Goal: Task Accomplishment & Management: Use online tool/utility

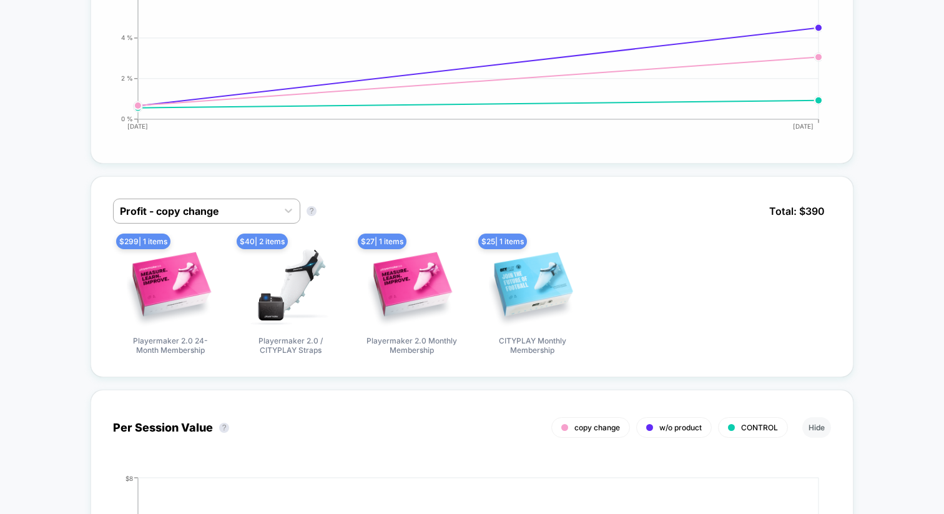
scroll to position [1114, 0]
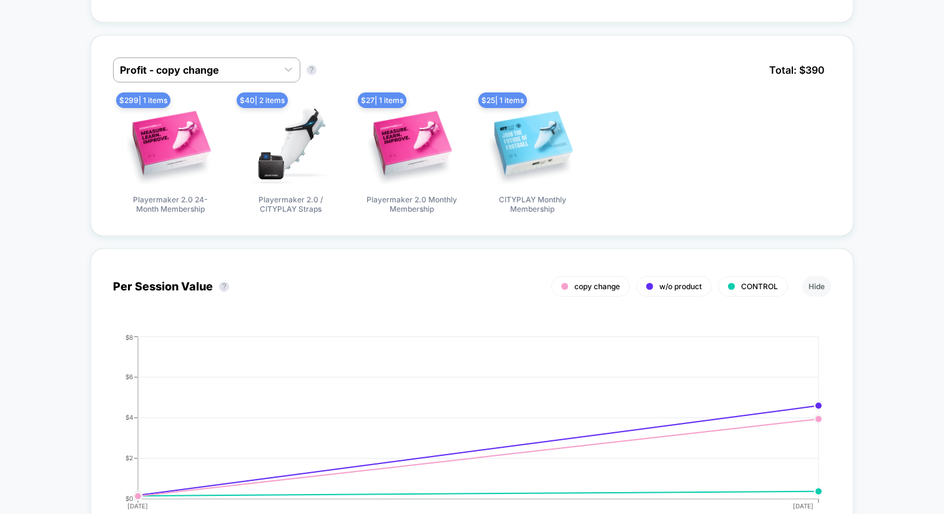
scroll to position [1245, 0]
click at [284, 69] on icon at bounding box center [288, 68] width 12 height 12
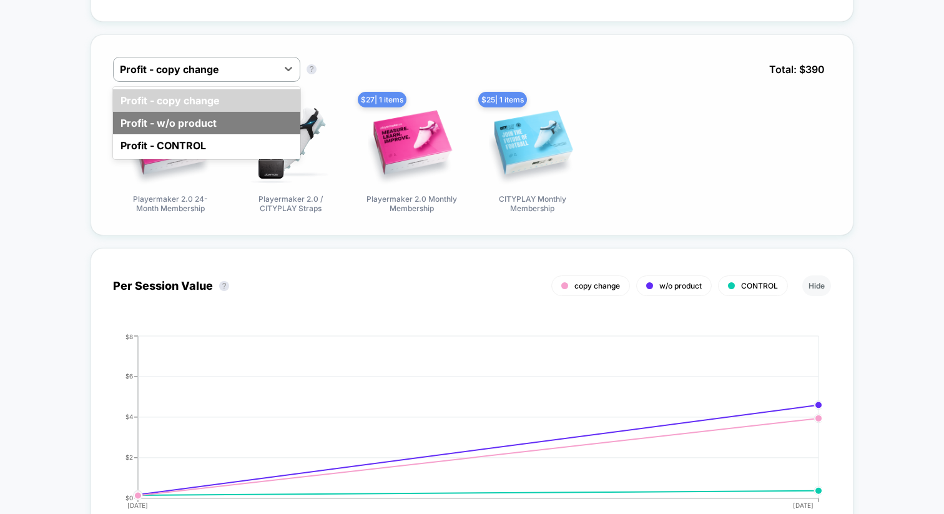
click at [247, 126] on div "Profit - w/o product" at bounding box center [206, 123] width 187 height 22
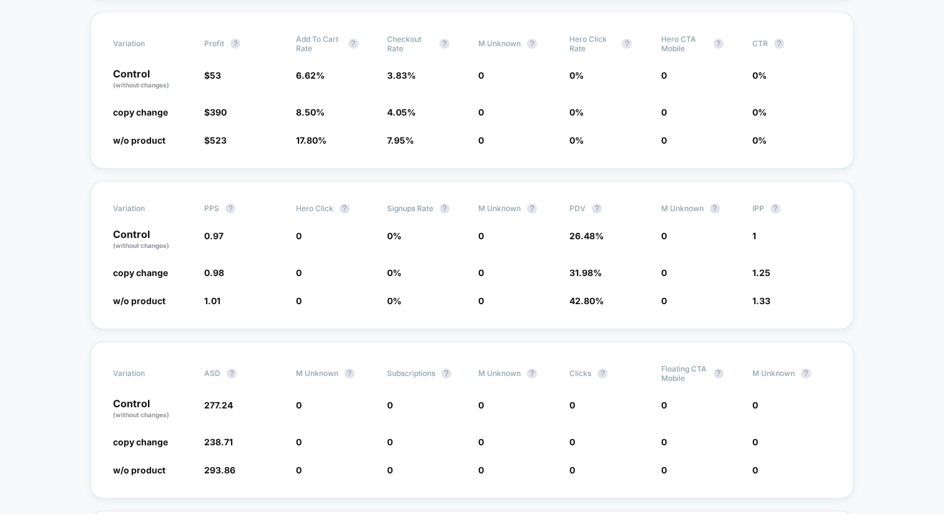
scroll to position [0, 0]
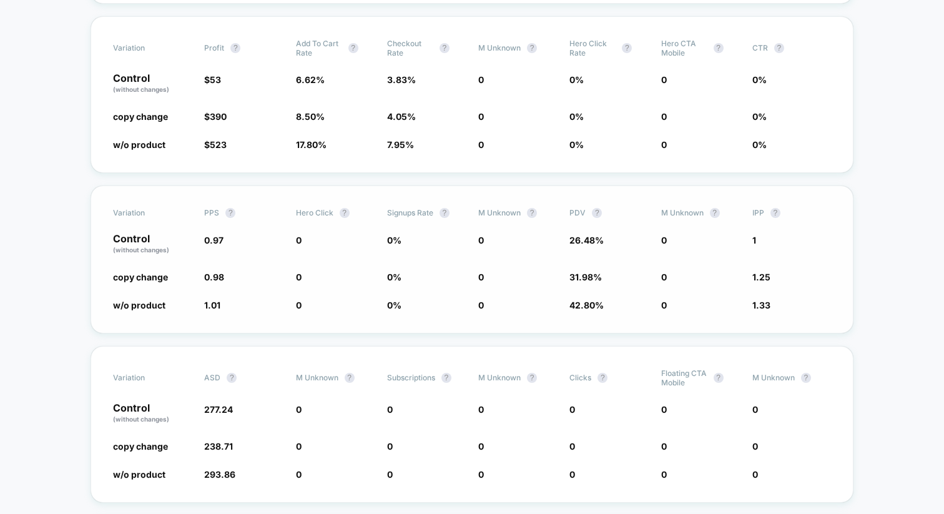
scroll to position [436, 0]
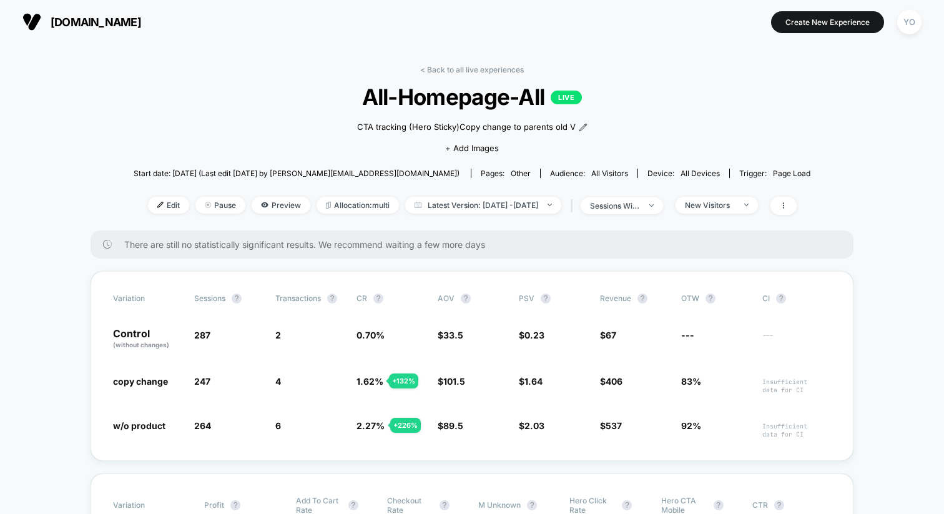
click at [141, 22] on span "[DOMAIN_NAME]" at bounding box center [96, 22] width 91 height 13
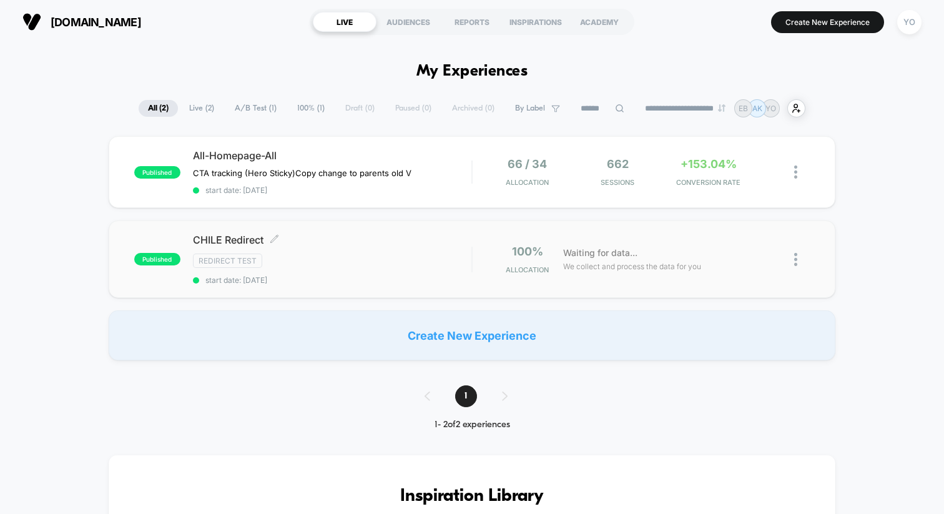
click at [373, 263] on div "Redirect Test" at bounding box center [332, 261] width 279 height 14
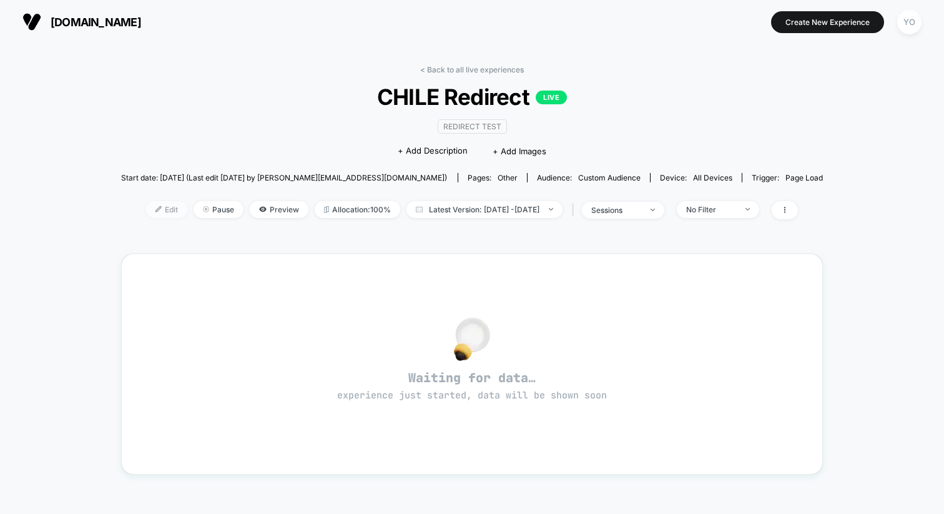
click at [150, 206] on span "Edit" at bounding box center [166, 209] width 41 height 17
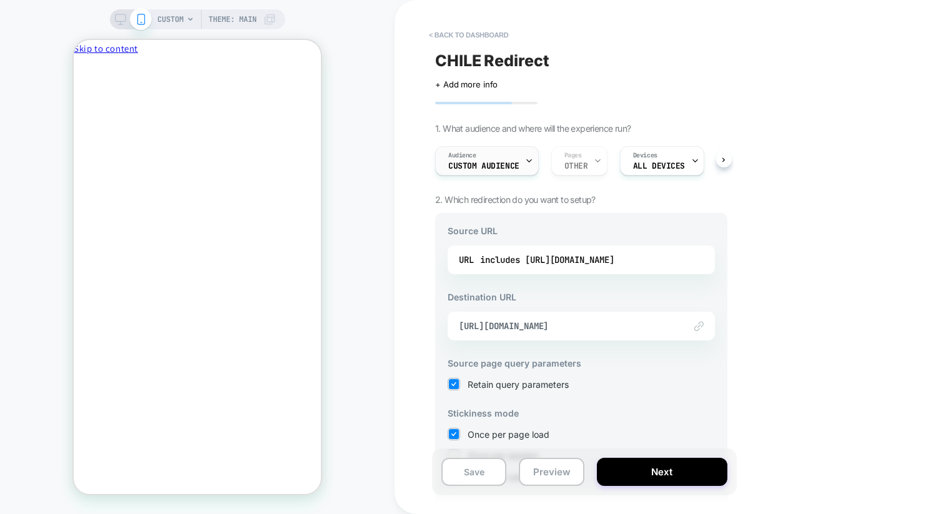
click at [522, 157] on div "Audience Custom Audience" at bounding box center [484, 161] width 96 height 28
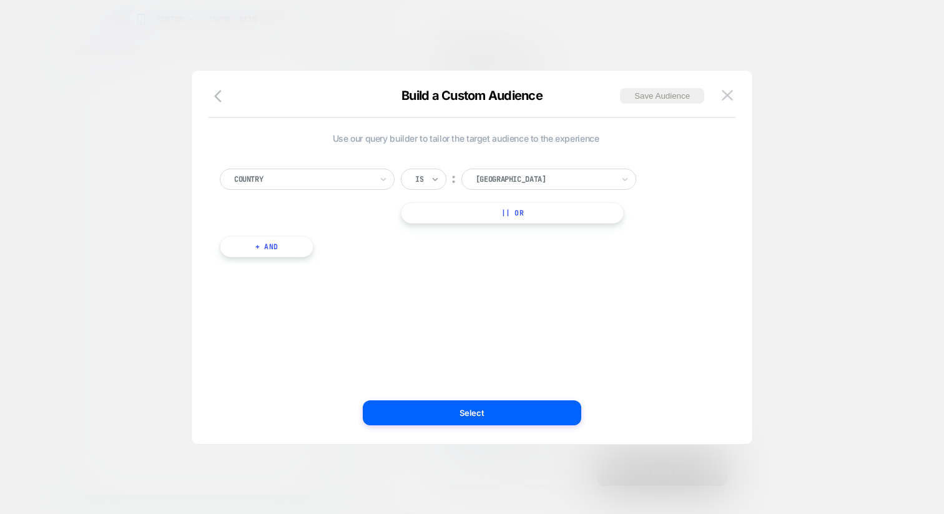
click at [433, 177] on icon at bounding box center [435, 179] width 9 height 12
click at [219, 101] on icon "button" at bounding box center [221, 96] width 15 height 15
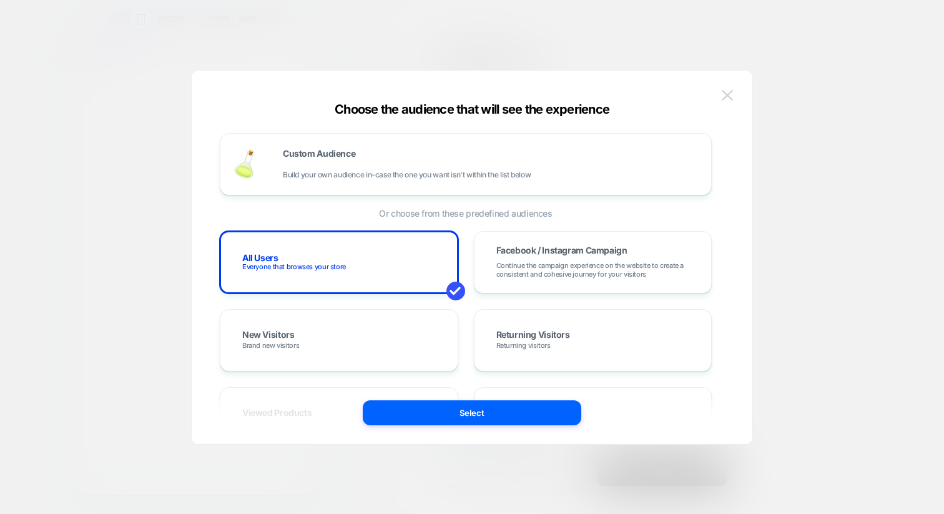
click at [732, 92] on img at bounding box center [727, 95] width 11 height 11
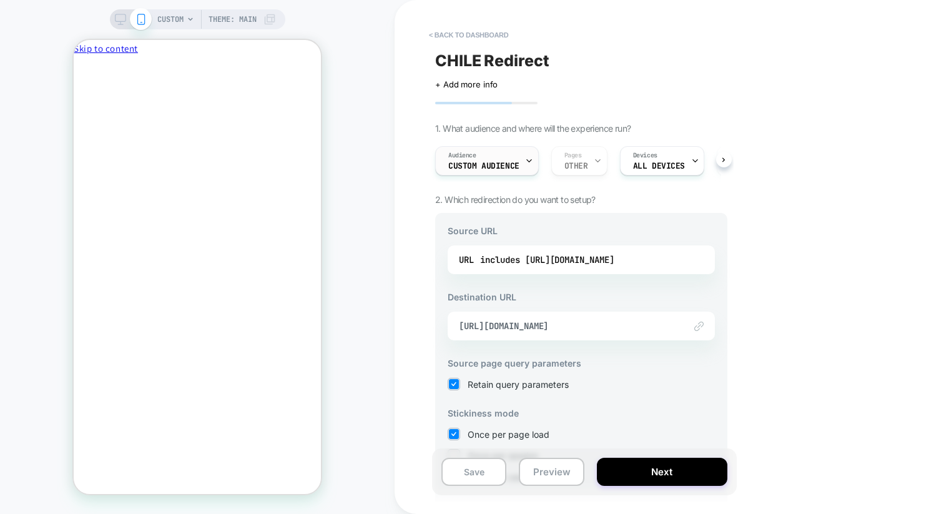
click at [518, 158] on div "Audience Custom Audience" at bounding box center [484, 161] width 96 height 28
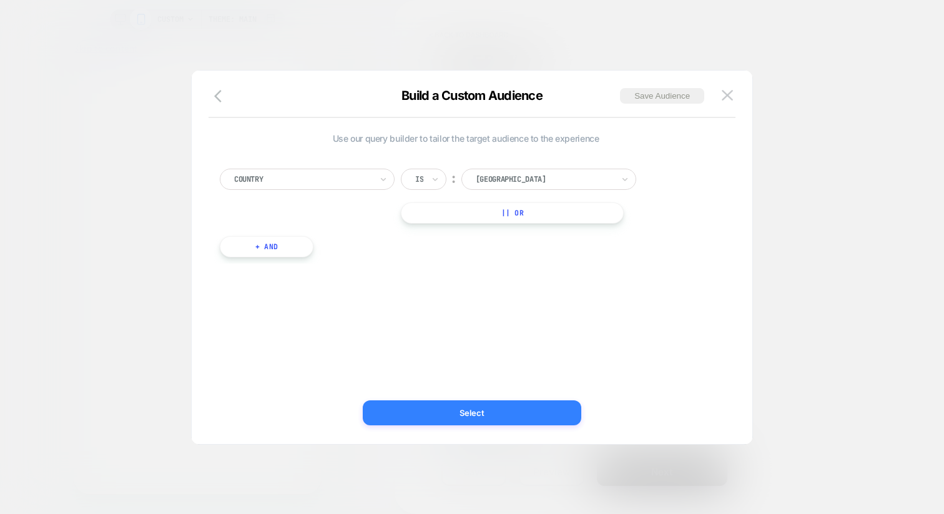
click at [508, 412] on button "Select" at bounding box center [472, 412] width 219 height 25
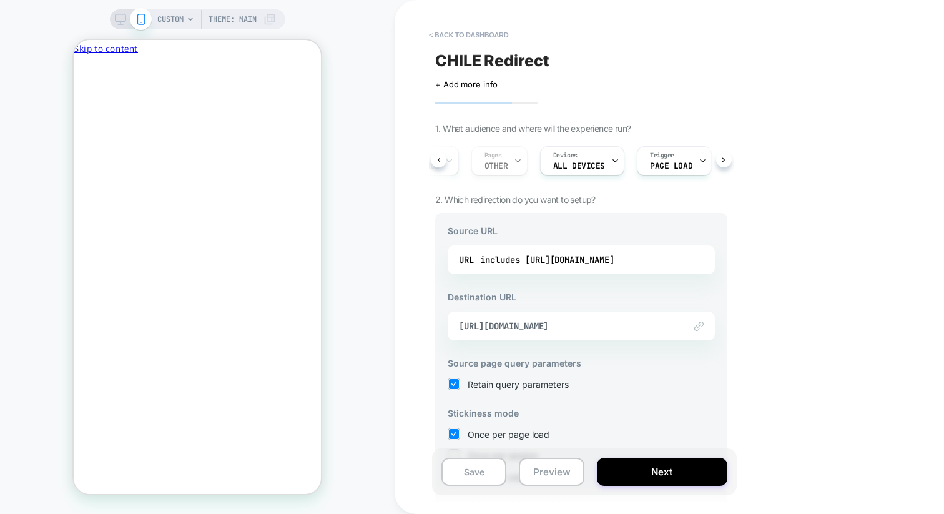
scroll to position [0, 99]
click at [90, 117] on icon "Close" at bounding box center [84, 122] width 11 height 11
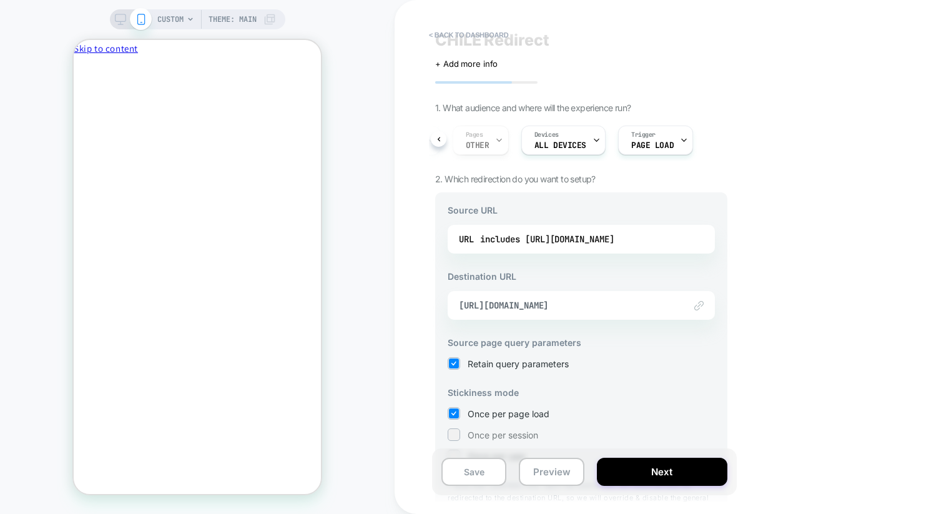
scroll to position [42, 0]
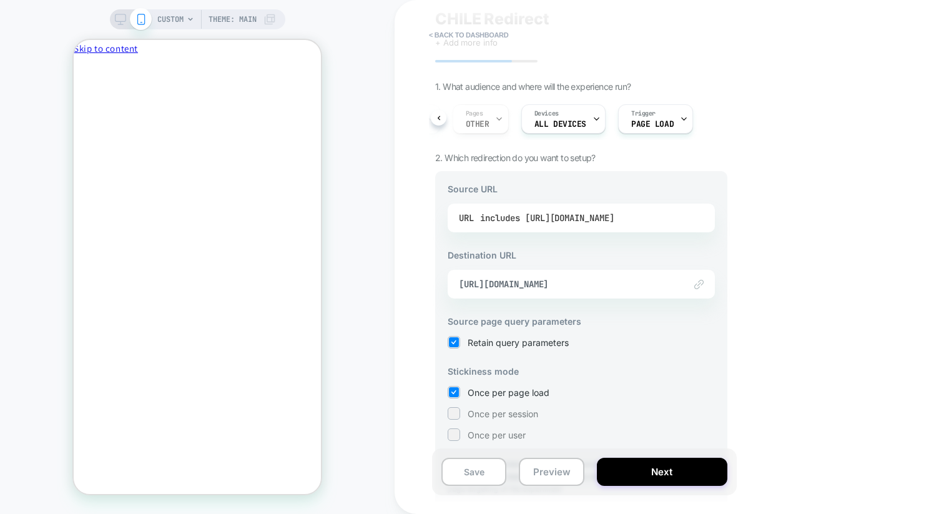
click at [572, 219] on div "includes https://playermaker.com" at bounding box center [547, 218] width 134 height 19
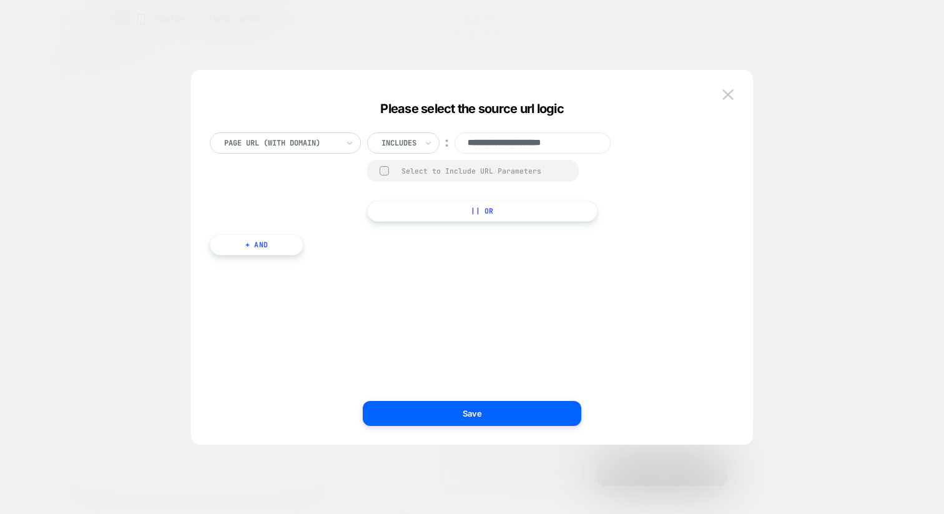
click at [510, 142] on input "**********" at bounding box center [533, 142] width 156 height 21
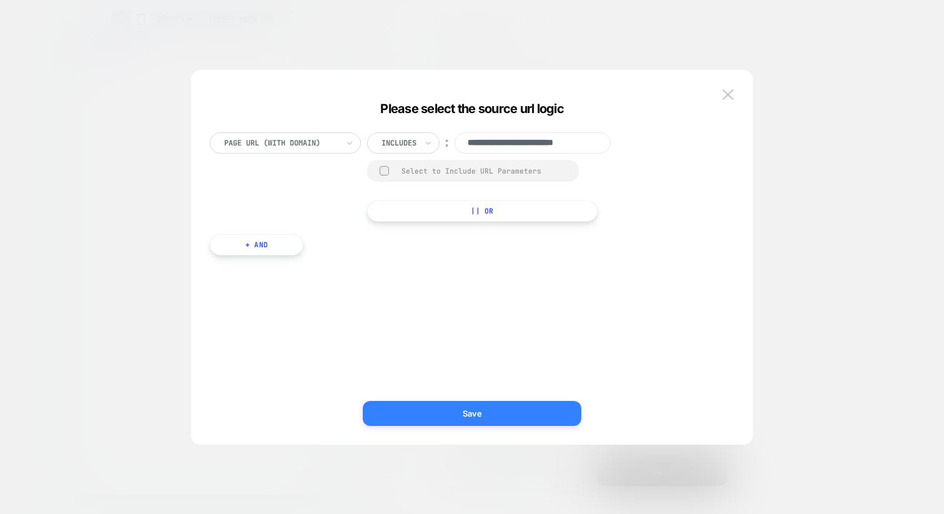
type input "**********"
click at [447, 412] on button "Save" at bounding box center [472, 413] width 219 height 25
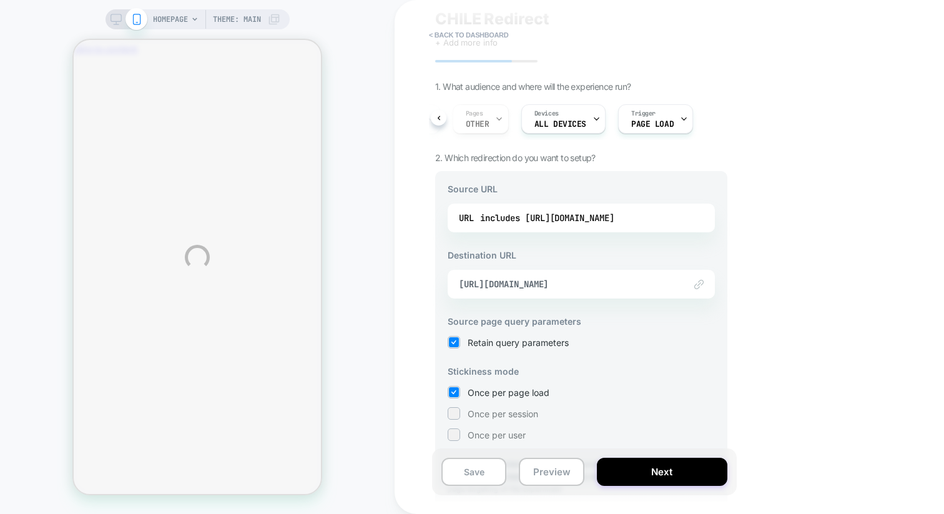
scroll to position [0, 0]
click at [441, 120] on button at bounding box center [439, 118] width 16 height 16
click at [519, 117] on div "Audience Custom Audience" at bounding box center [480, 119] width 96 height 28
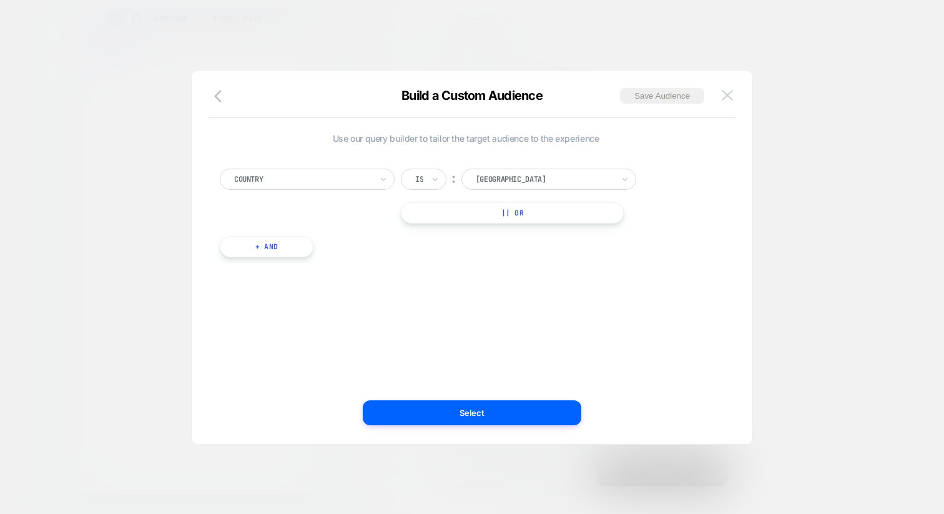
click at [730, 92] on img at bounding box center [727, 95] width 11 height 11
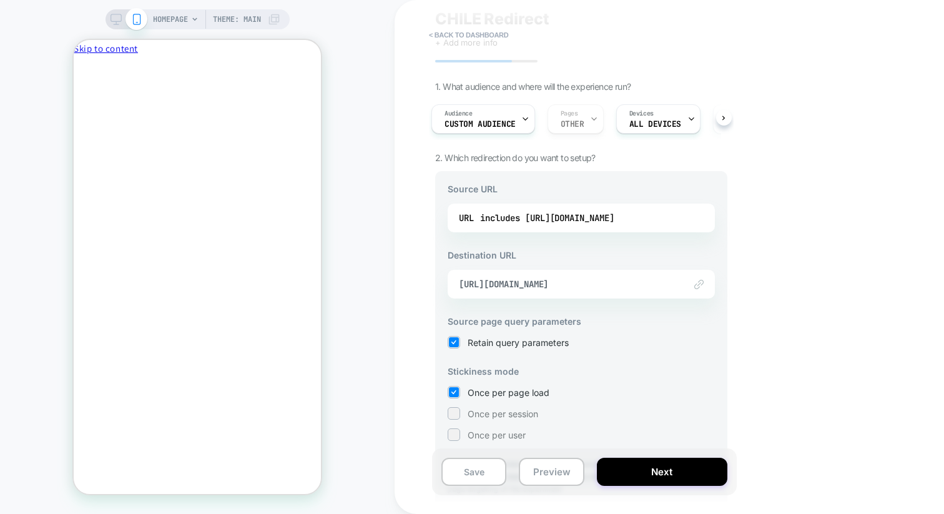
scroll to position [0, 5]
copy span "https://cl.playermaker.com/"
drag, startPoint x: 623, startPoint y: 282, endPoint x: 944, endPoint y: -99, distance: 498.6
click at [944, 0] on html "HOMEPAGE Theme: MAIN < back to dashboard CHILE Redirect Click to edit experienc…" at bounding box center [472, 257] width 944 height 514
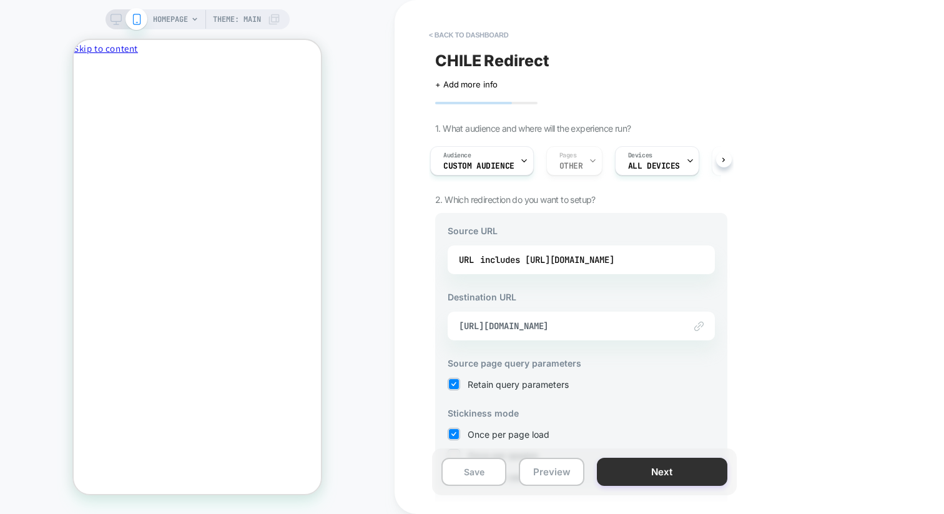
click at [651, 471] on button "Next" at bounding box center [662, 472] width 131 height 28
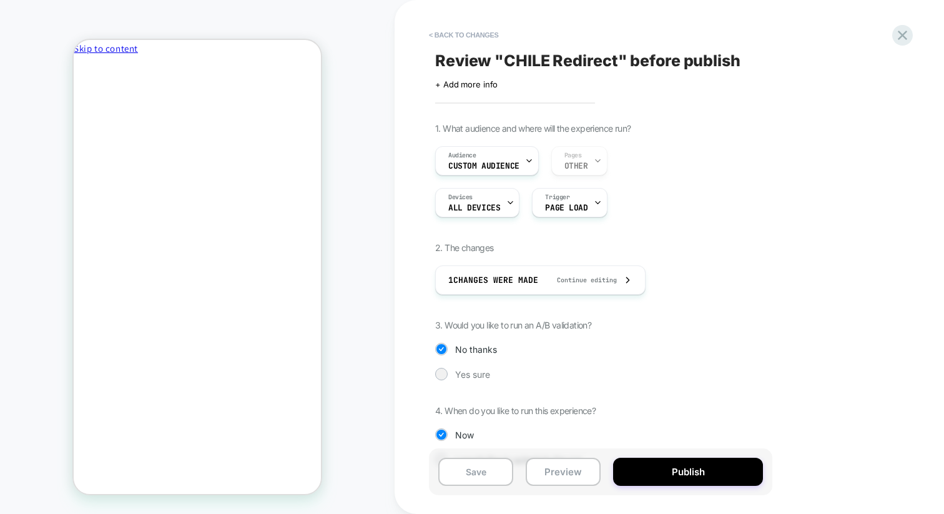
click at [651, 471] on button "Publish" at bounding box center [688, 472] width 150 height 28
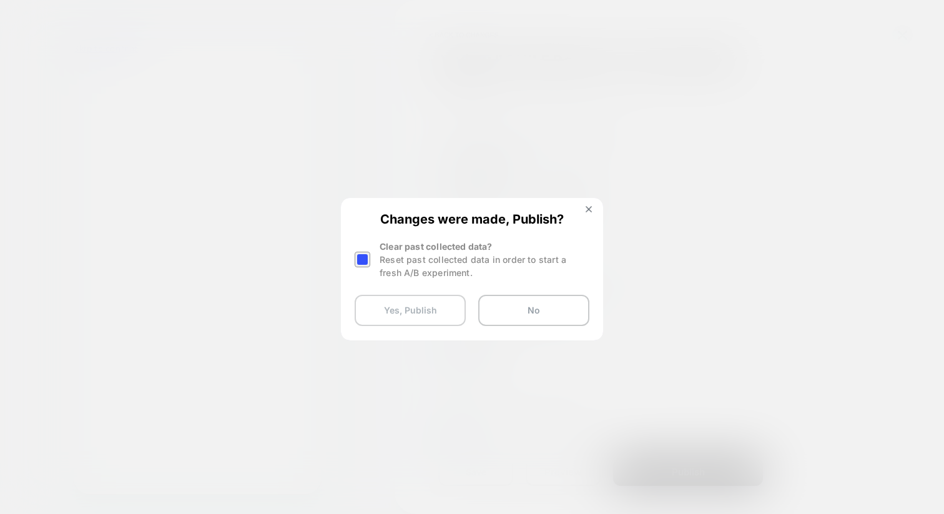
click at [445, 318] on button "Yes, Publish" at bounding box center [410, 310] width 111 height 31
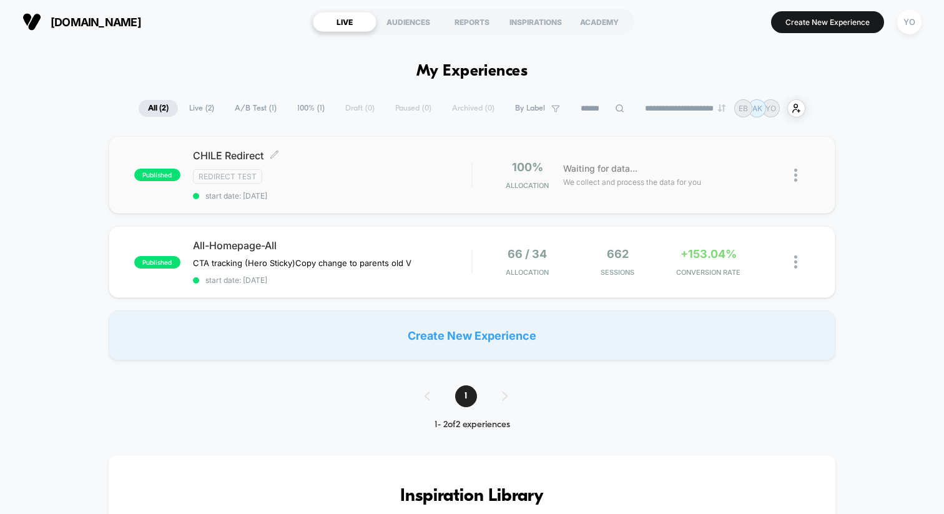
click at [370, 171] on div "Redirect Test" at bounding box center [332, 176] width 279 height 14
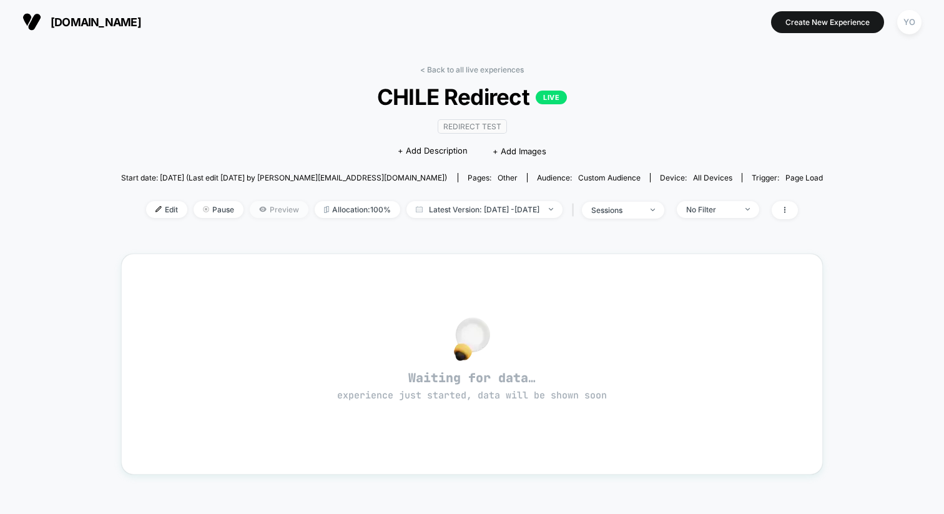
click at [250, 209] on span "Preview" at bounding box center [279, 209] width 59 height 17
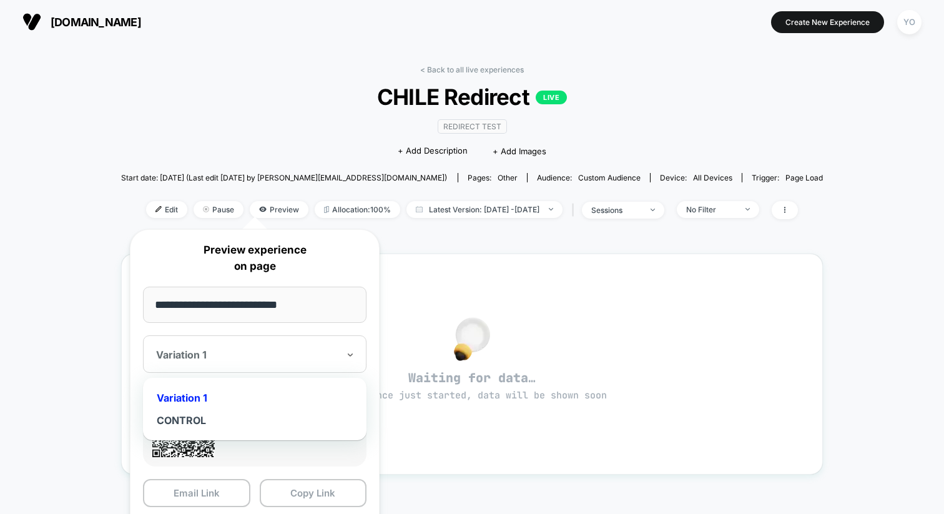
click at [234, 353] on div at bounding box center [247, 354] width 182 height 12
click at [197, 415] on div "CONTROL" at bounding box center [254, 420] width 211 height 22
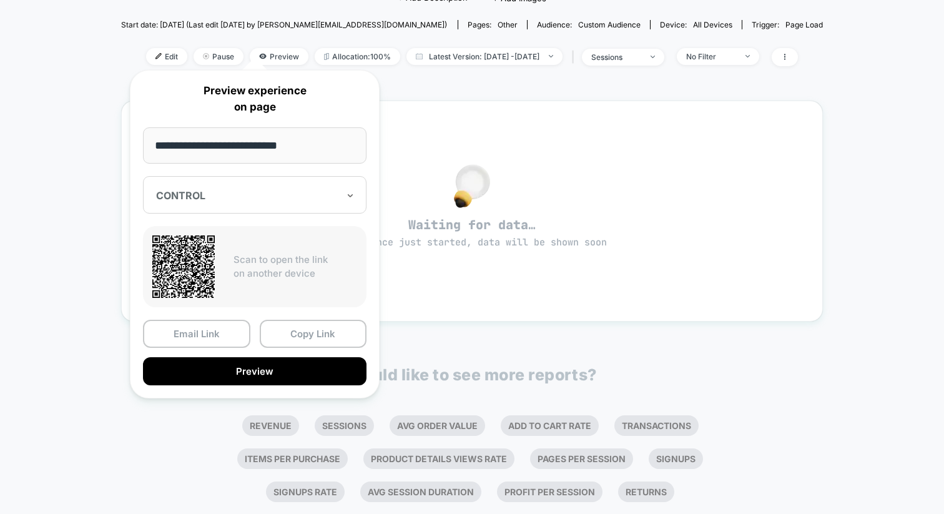
scroll to position [160, 0]
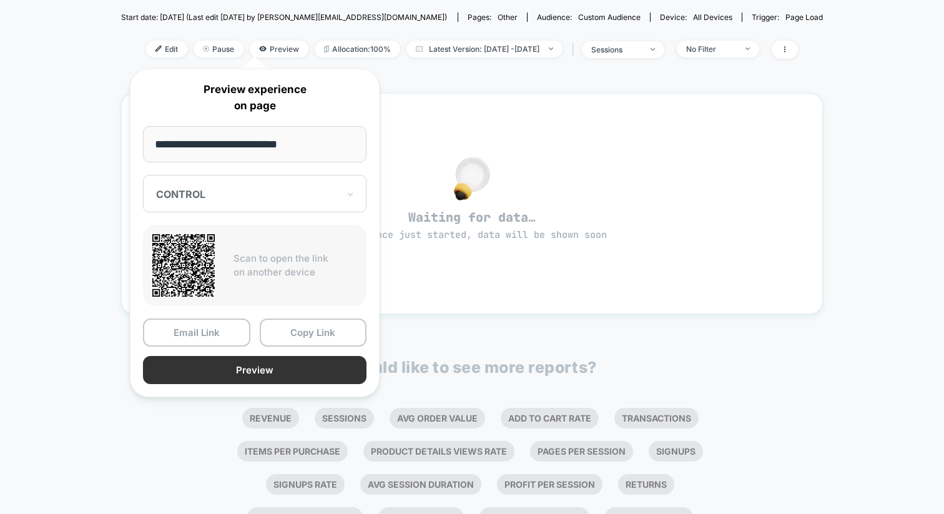
click at [263, 367] on button "Preview" at bounding box center [255, 370] width 224 height 28
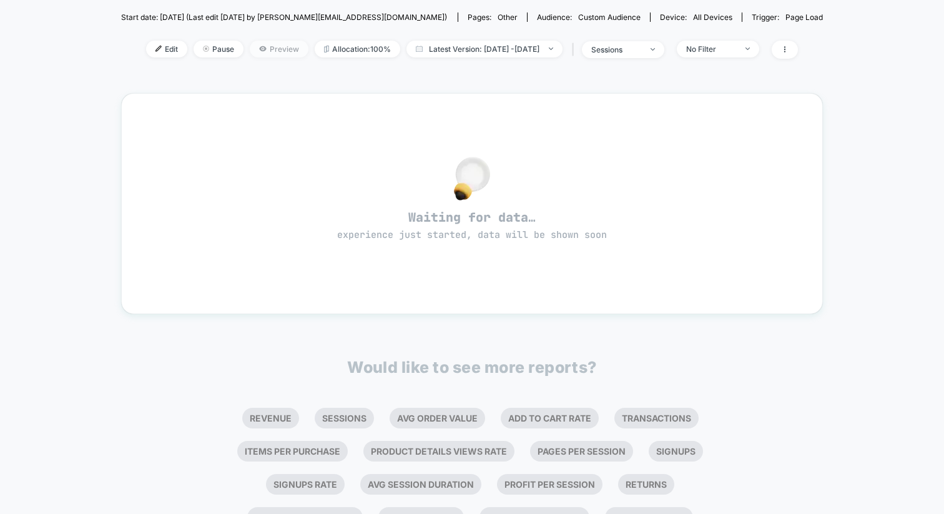
click at [250, 53] on span "Preview" at bounding box center [279, 49] width 59 height 17
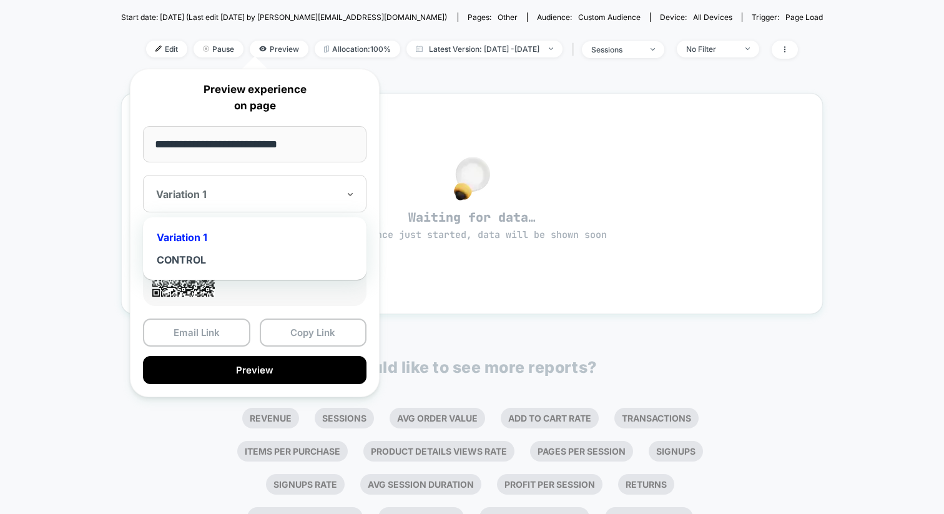
click at [241, 189] on div at bounding box center [247, 194] width 182 height 12
click at [217, 226] on div "Variation 1" at bounding box center [254, 237] width 211 height 22
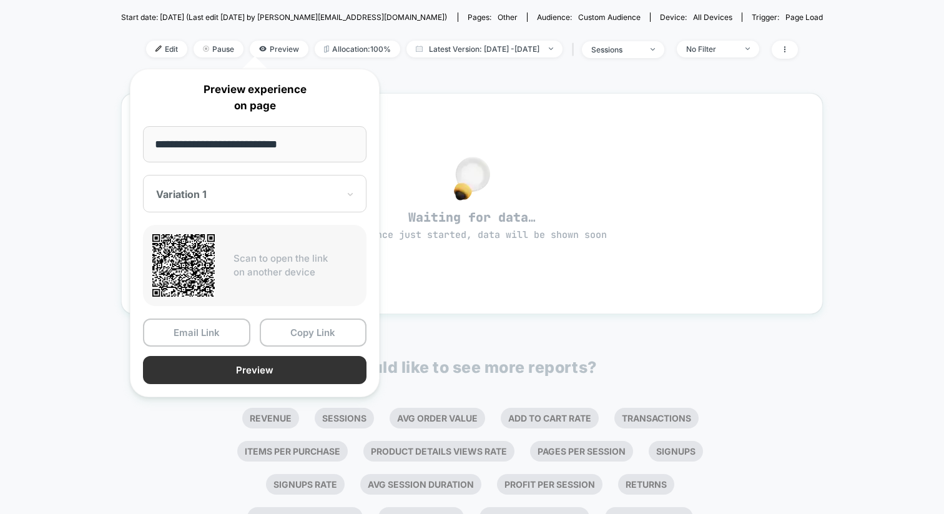
click at [251, 370] on button "Preview" at bounding box center [255, 370] width 224 height 28
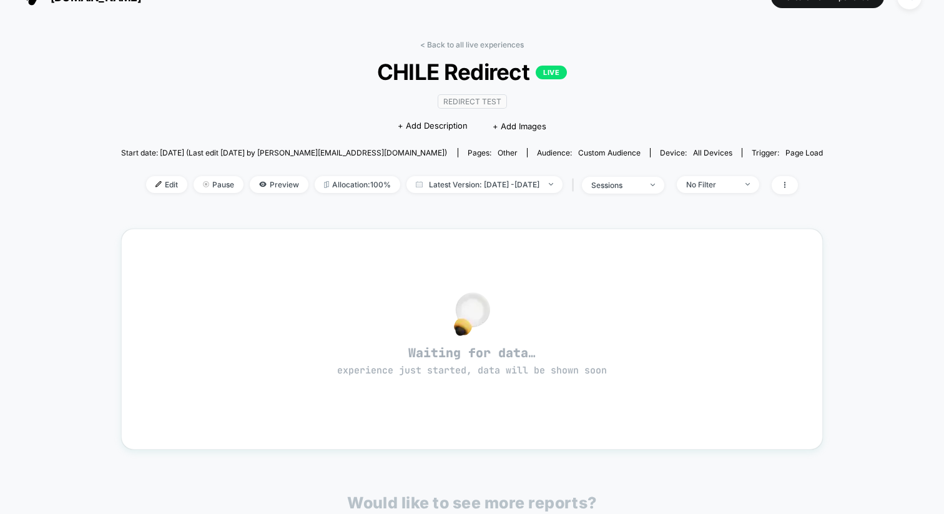
scroll to position [0, 0]
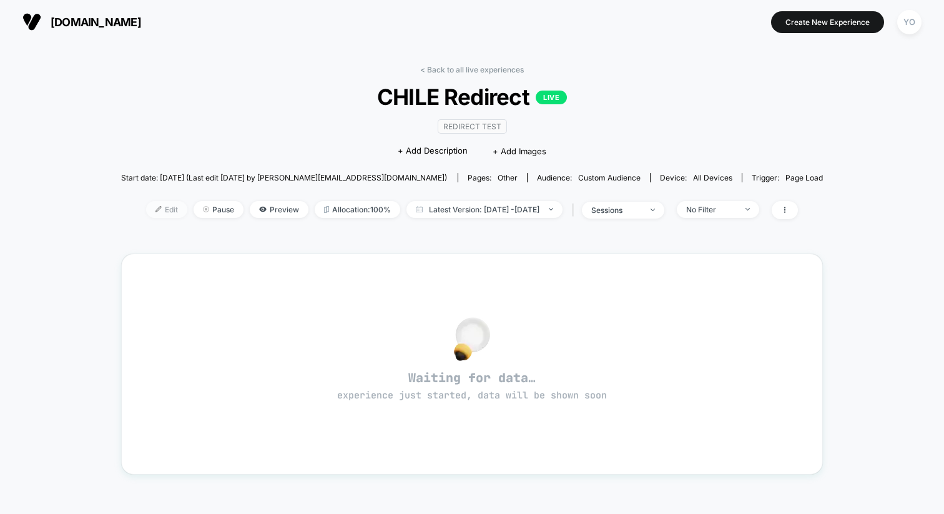
click at [155, 209] on img at bounding box center [158, 209] width 6 height 6
